Goal: Information Seeking & Learning: Find specific fact

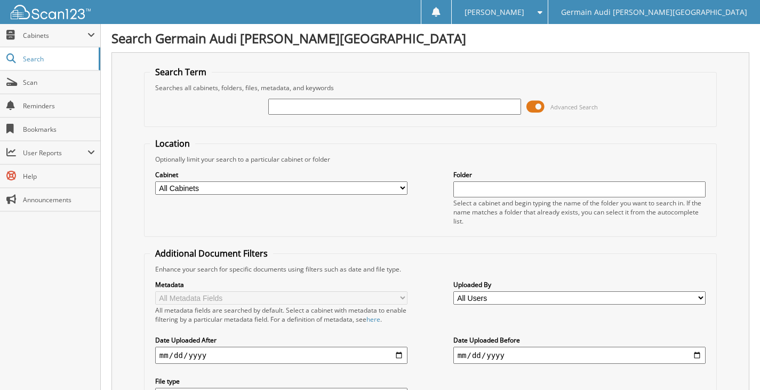
click at [327, 188] on select "All Cabinets AUDI WARRANTY PARTS PORSCHE WARRANTY SERVICE AUDI SERVICE RO PORSC…" at bounding box center [281, 187] width 253 height 13
select select "32999"
click at [155, 181] on select "All Cabinets AUDI WARRANTY PARTS PORSCHE WARRANTY SERVICE AUDI SERVICE RO PORSC…" at bounding box center [281, 187] width 253 height 13
click at [368, 106] on input "text" at bounding box center [394, 107] width 253 height 16
type input "1"
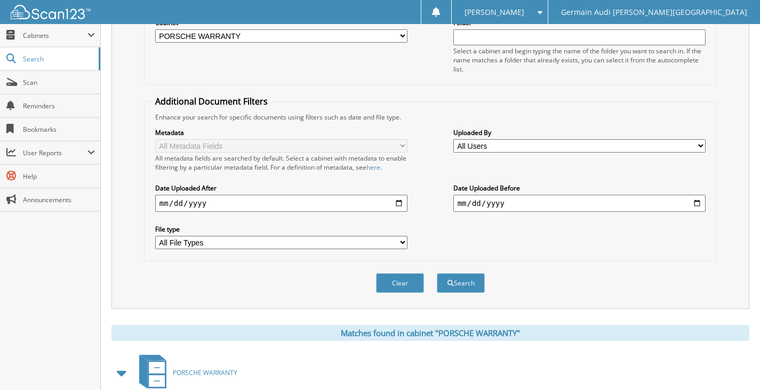
scroll to position [160, 0]
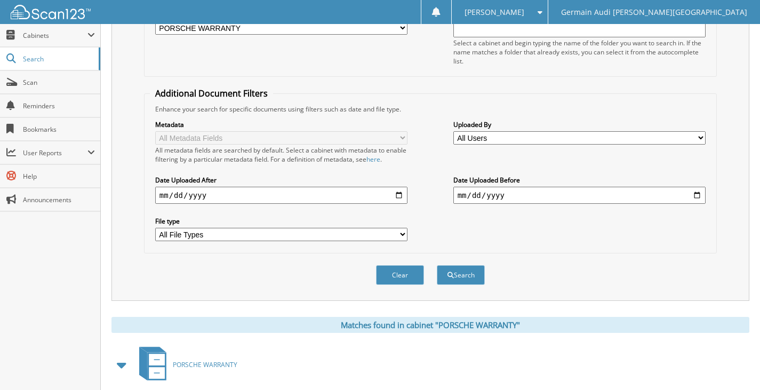
click at [391, 195] on input "date" at bounding box center [281, 195] width 253 height 17
click at [405, 196] on input "date" at bounding box center [281, 195] width 253 height 17
click at [398, 197] on input "date" at bounding box center [281, 195] width 253 height 17
type input "[DATE]"
click at [549, 197] on input "date" at bounding box center [579, 195] width 253 height 17
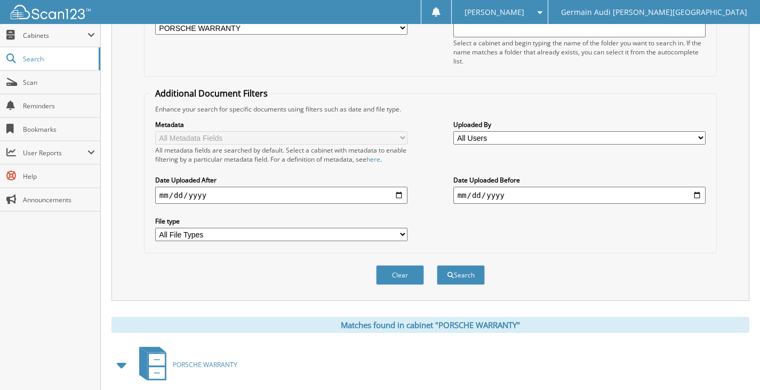
click at [691, 193] on input "date" at bounding box center [579, 195] width 253 height 17
click at [698, 196] on input "date" at bounding box center [579, 195] width 253 height 17
type input "[DATE]"
click at [454, 271] on button "Search" at bounding box center [461, 275] width 48 height 20
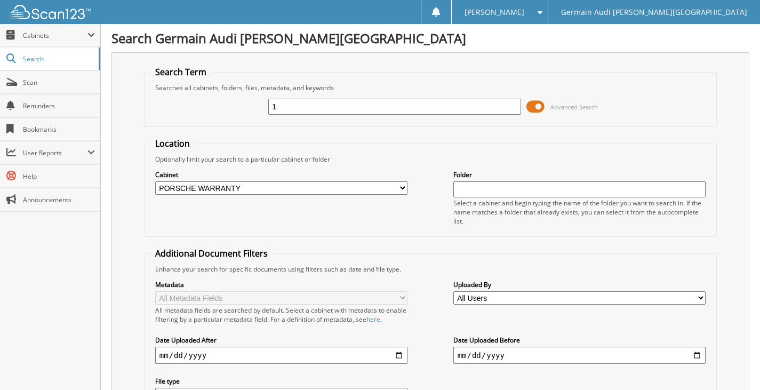
click at [492, 106] on input "1" at bounding box center [394, 107] width 253 height 16
click at [33, 82] on span "Scan" at bounding box center [59, 82] width 72 height 9
click at [38, 80] on span "Scan" at bounding box center [59, 82] width 72 height 9
